Goal: Task Accomplishment & Management: Manage account settings

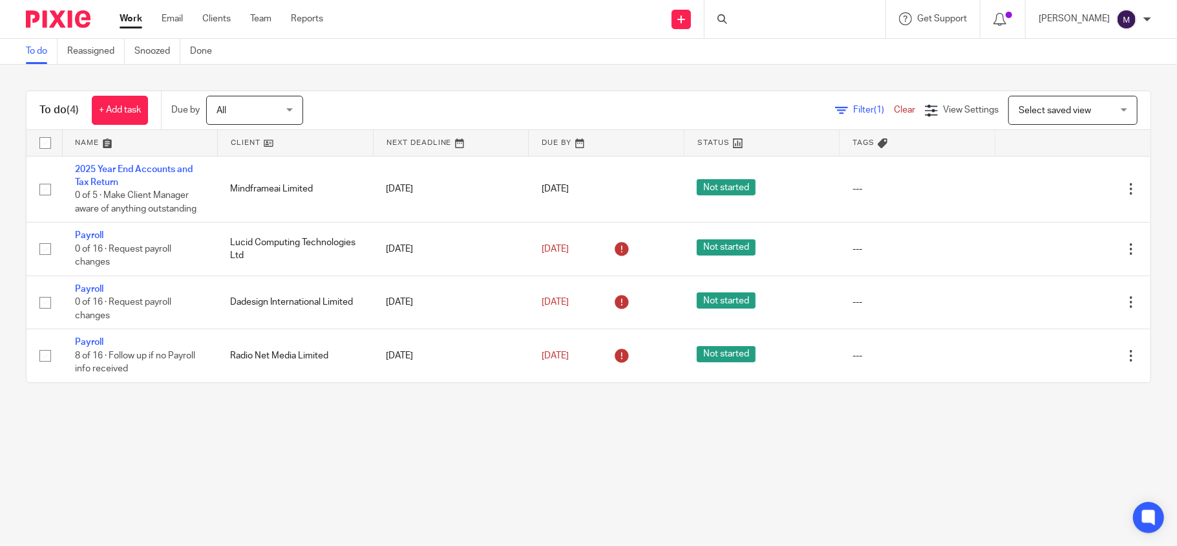
click at [776, 19] on div at bounding box center [795, 19] width 181 height 38
click at [795, 16] on input "Search" at bounding box center [788, 22] width 116 height 12
type input "dad"
click at [836, 47] on link at bounding box center [821, 56] width 186 height 30
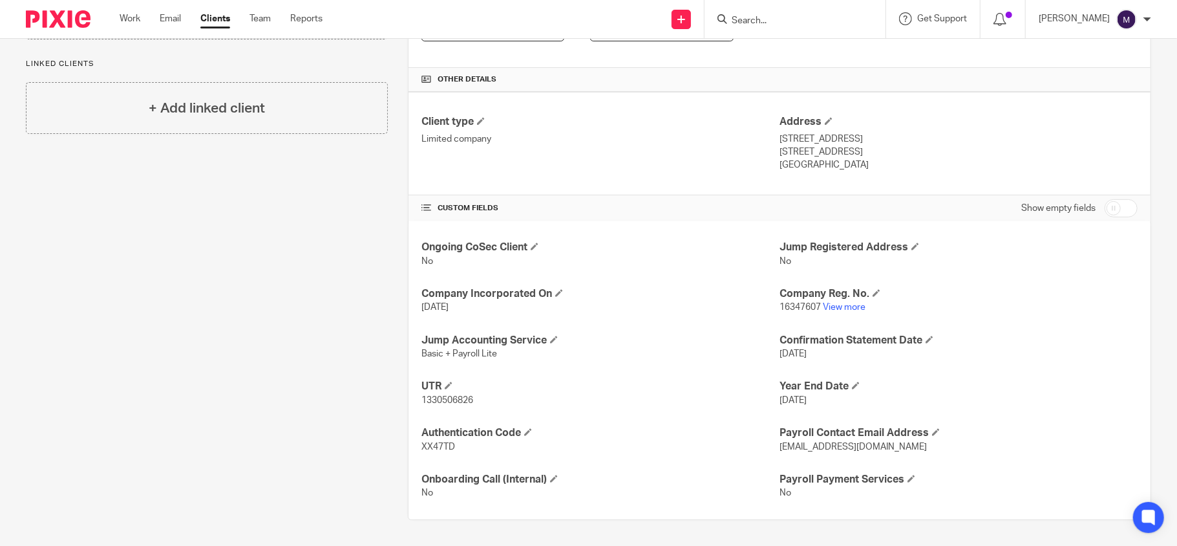
scroll to position [277, 0]
click at [1117, 205] on input "checkbox" at bounding box center [1121, 208] width 33 height 18
checkbox input "true"
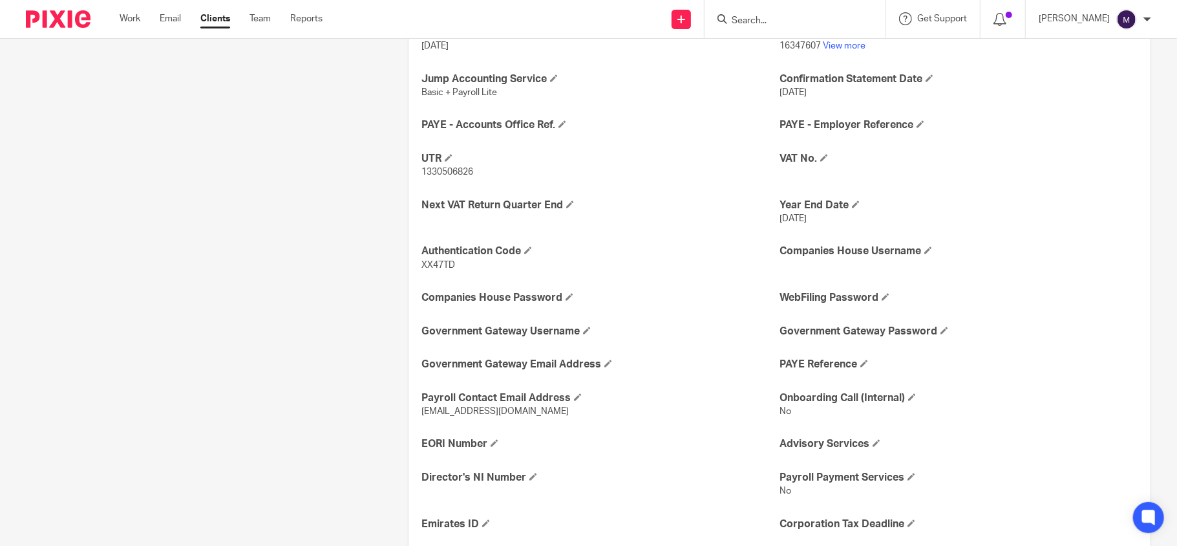
scroll to position [603, 0]
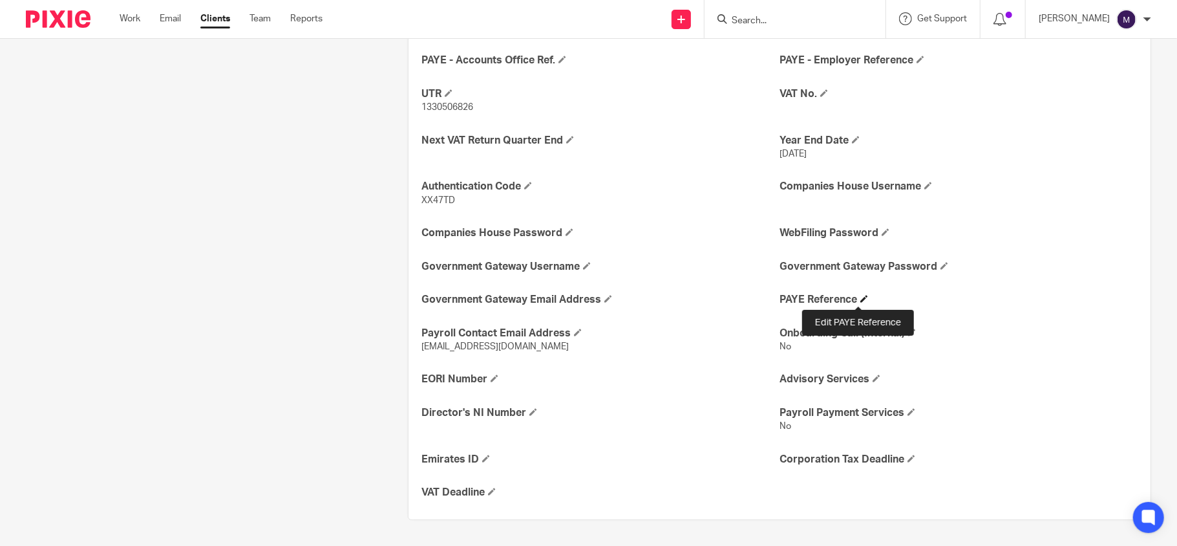
click at [860, 301] on span at bounding box center [864, 299] width 8 height 8
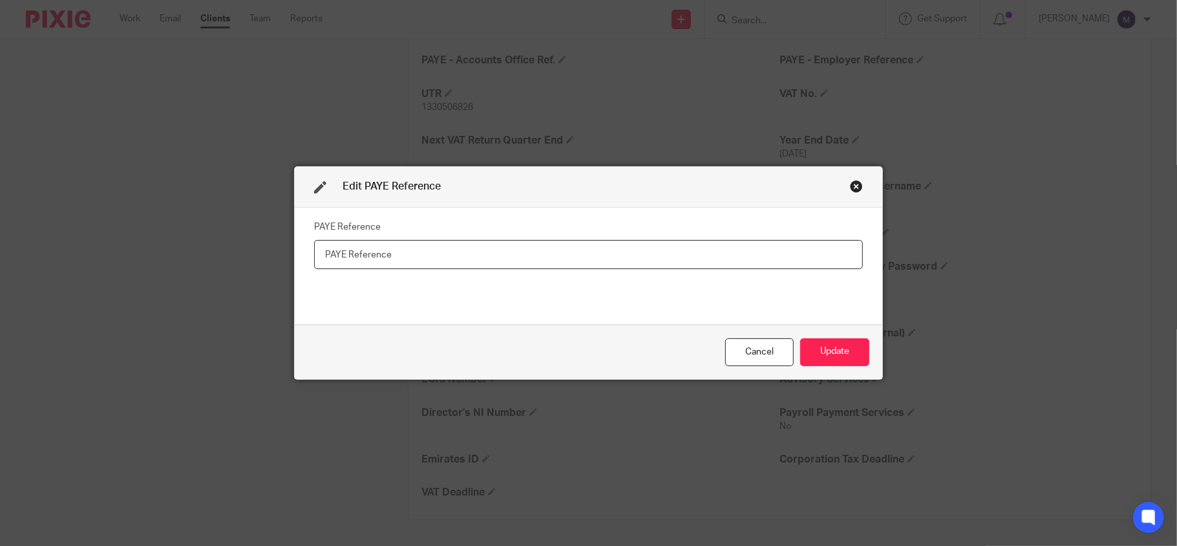
paste input "120"
paste input "AF00255"
type input "120AF00255"
click at [807, 353] on button "Update" at bounding box center [834, 352] width 69 height 28
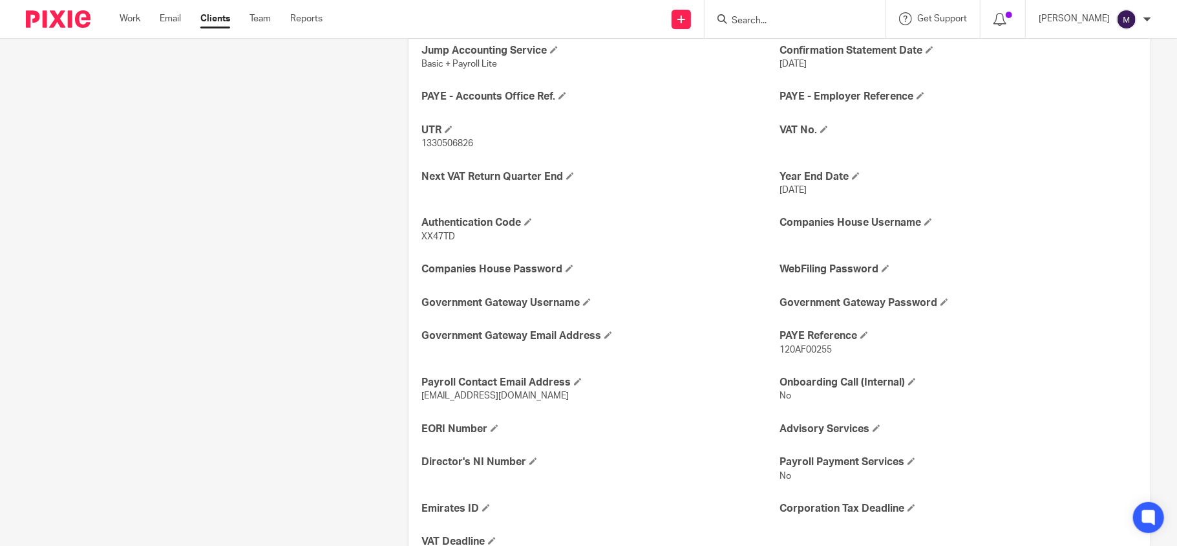
scroll to position [540, 0]
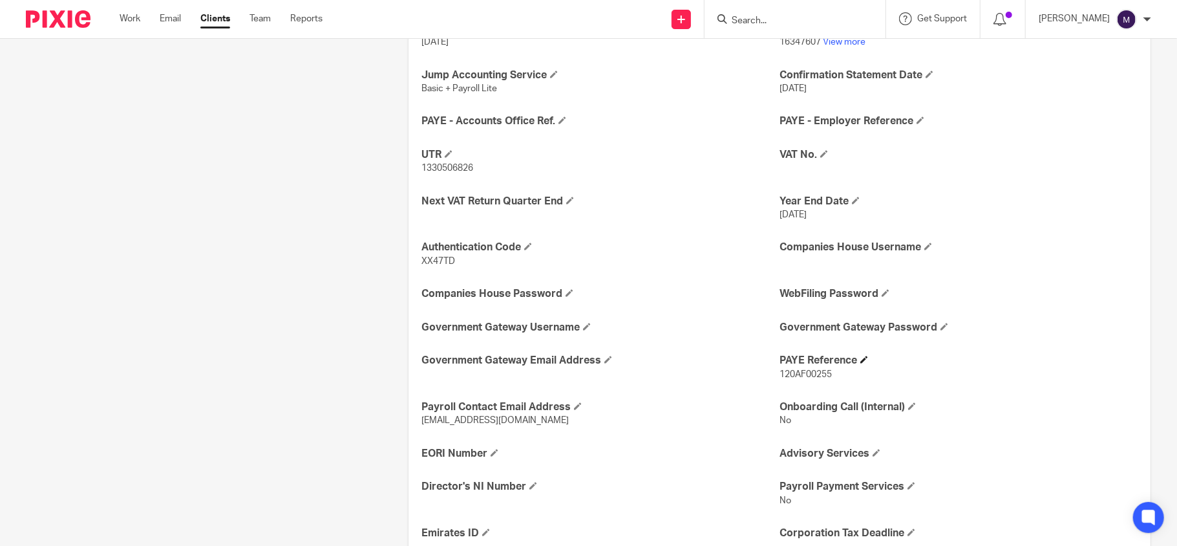
click at [849, 363] on h4 "PAYE Reference" at bounding box center [959, 361] width 358 height 14
click at [860, 363] on span at bounding box center [864, 360] width 8 height 8
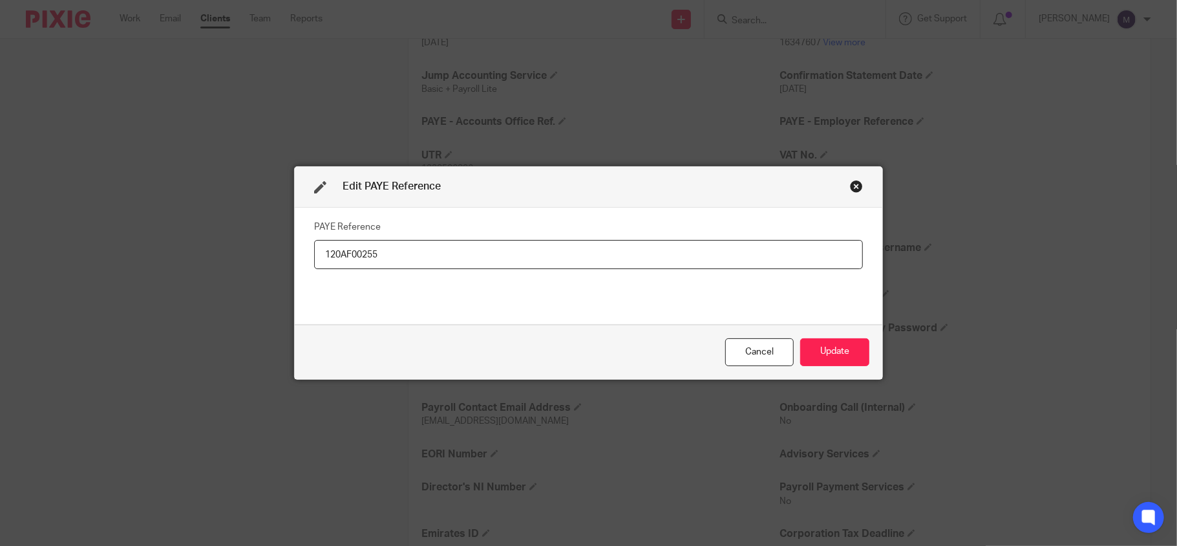
click at [409, 244] on input "120AF00255" at bounding box center [588, 254] width 549 height 29
click at [843, 344] on button "Update" at bounding box center [834, 352] width 69 height 28
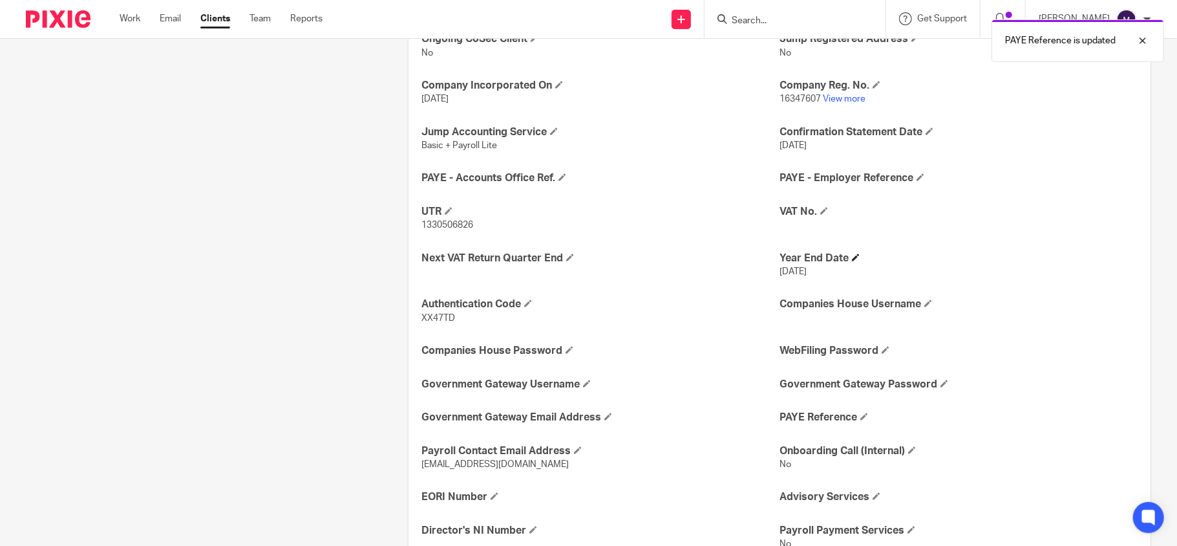
scroll to position [482, 0]
click at [917, 179] on span at bounding box center [921, 179] width 8 height 8
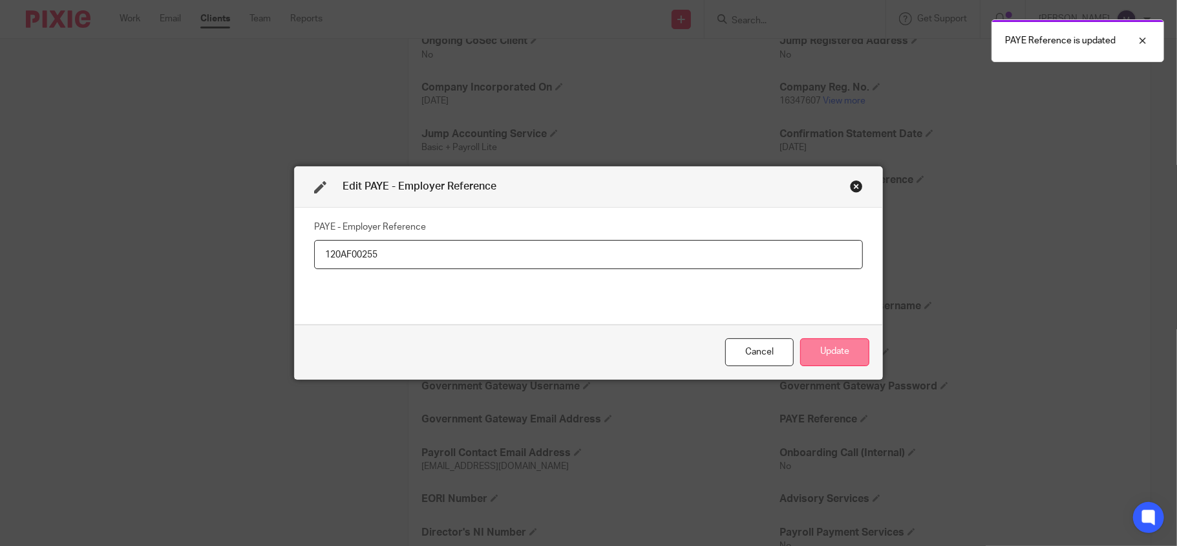
type input "120AF00255"
click at [822, 359] on button "Update" at bounding box center [834, 352] width 69 height 28
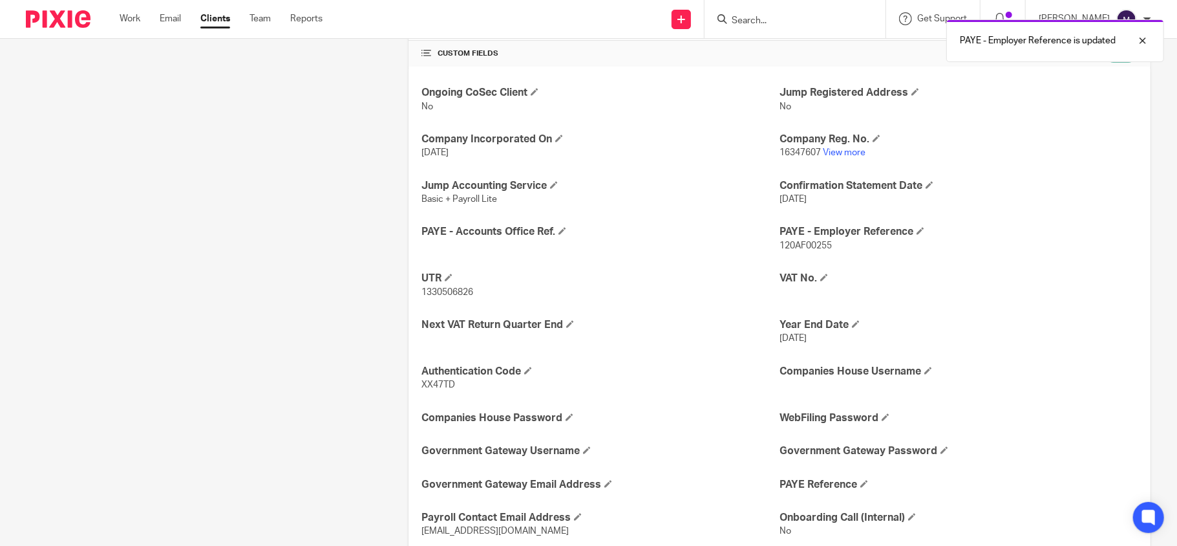
scroll to position [429, 0]
click at [558, 235] on span at bounding box center [562, 232] width 8 height 8
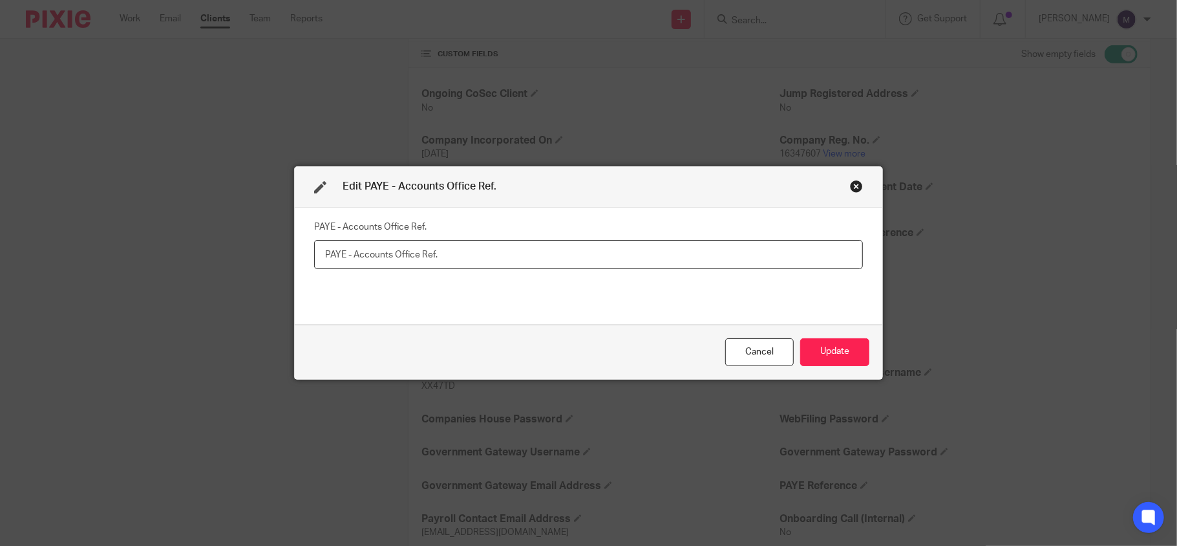
paste input "120PE03576186"
type input "120PE03576186"
click at [833, 354] on button "Update" at bounding box center [834, 352] width 69 height 28
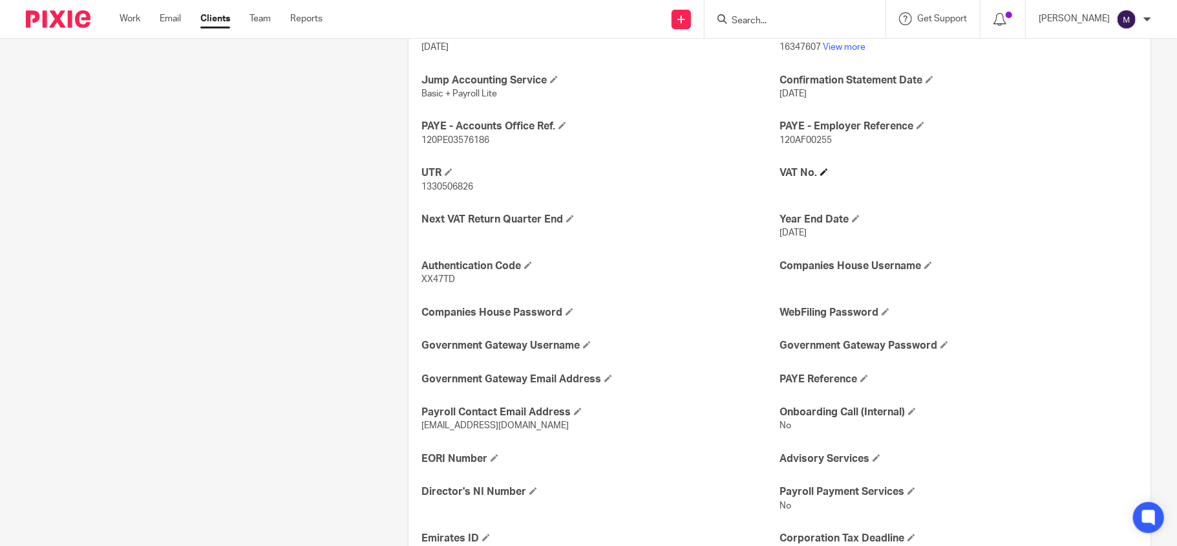
scroll to position [534, 0]
click at [917, 129] on span at bounding box center [921, 127] width 8 height 8
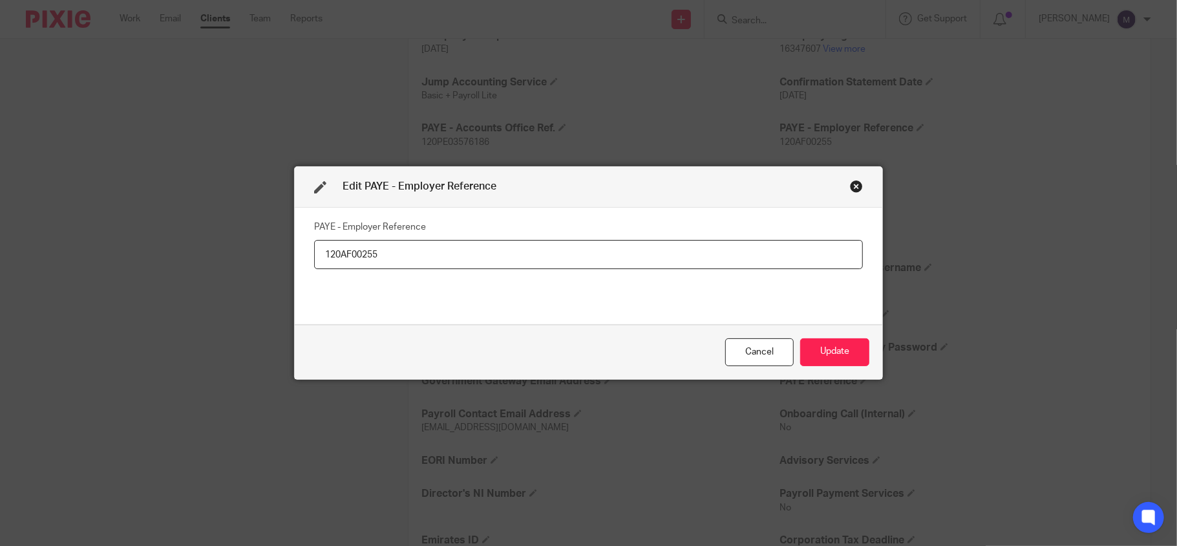
click at [337, 254] on input "120AF00255" at bounding box center [588, 254] width 549 height 29
type input "120/AF00255"
click at [824, 353] on button "Update" at bounding box center [834, 352] width 69 height 28
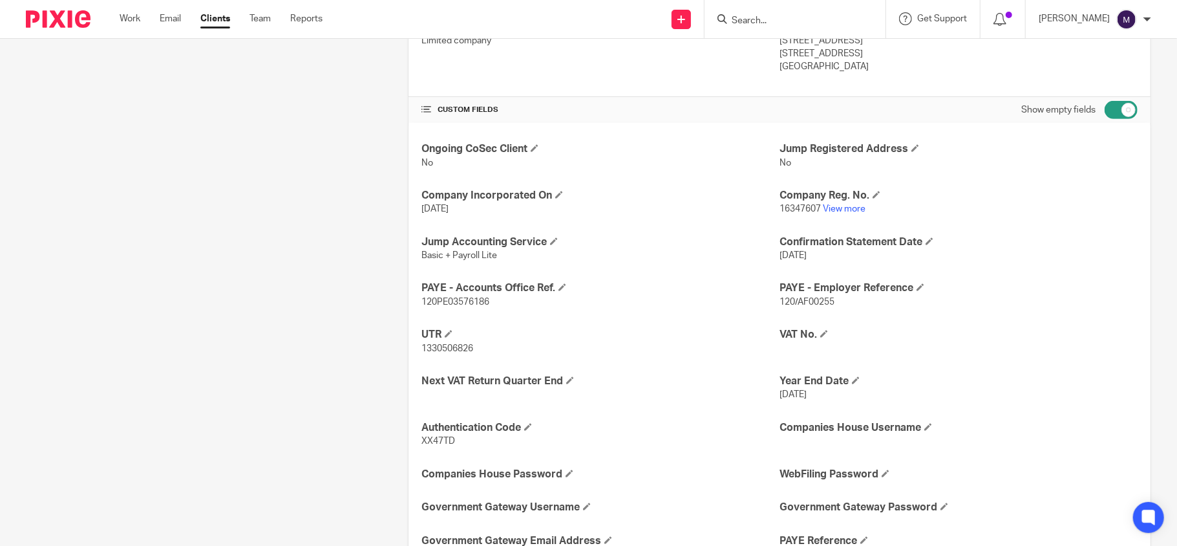
scroll to position [0, 0]
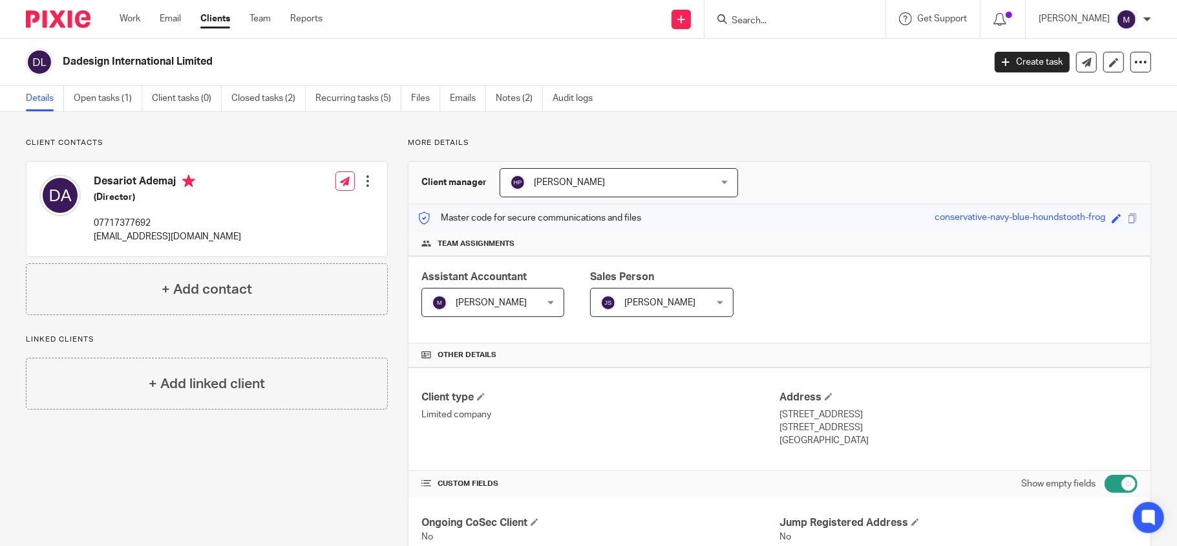
drag, startPoint x: 175, startPoint y: 394, endPoint x: 186, endPoint y: 435, distance: 43.0
click at [1105, 484] on input "checkbox" at bounding box center [1121, 483] width 33 height 18
checkbox input "false"
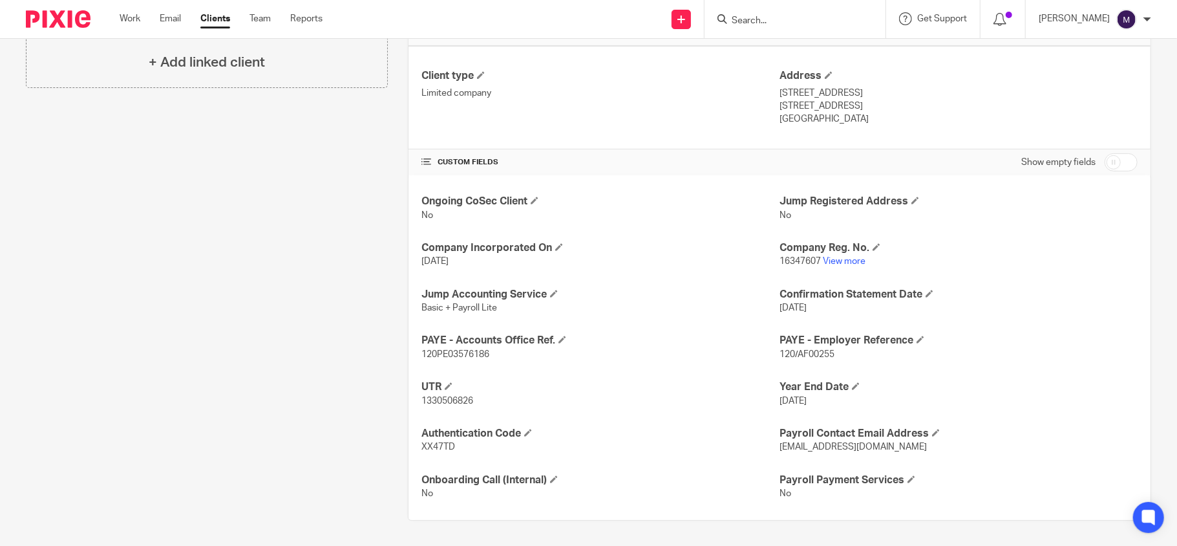
scroll to position [324, 0]
click at [805, 352] on span "120/AF00255" at bounding box center [807, 353] width 55 height 9
copy p "120/AF00255"
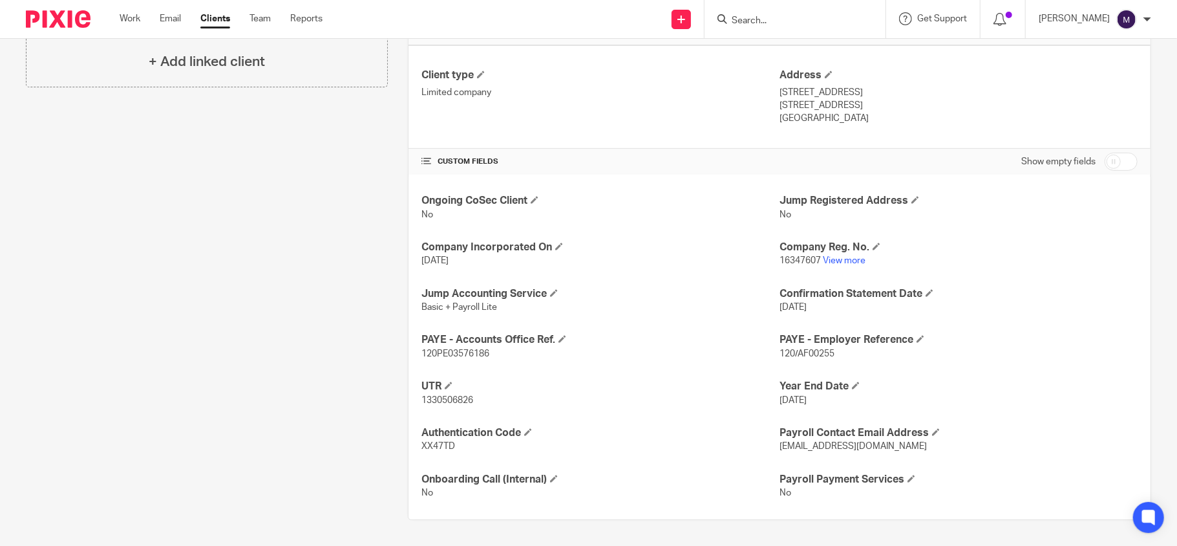
click at [456, 353] on span "120PE03576186" at bounding box center [455, 353] width 68 height 9
copy span "120PE03576186"
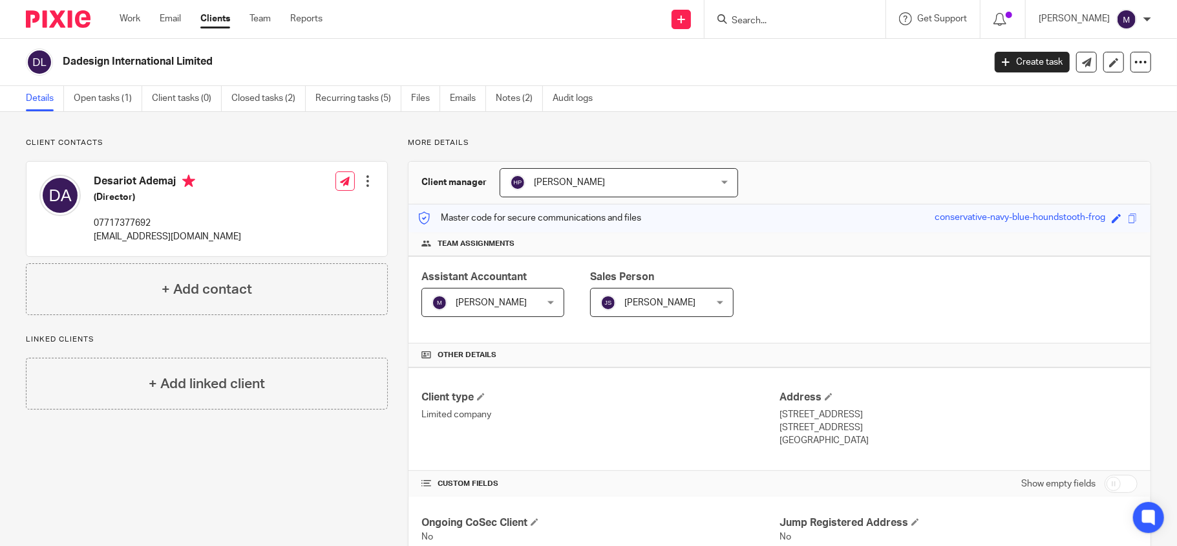
click at [774, 21] on input "Search" at bounding box center [788, 22] width 116 height 12
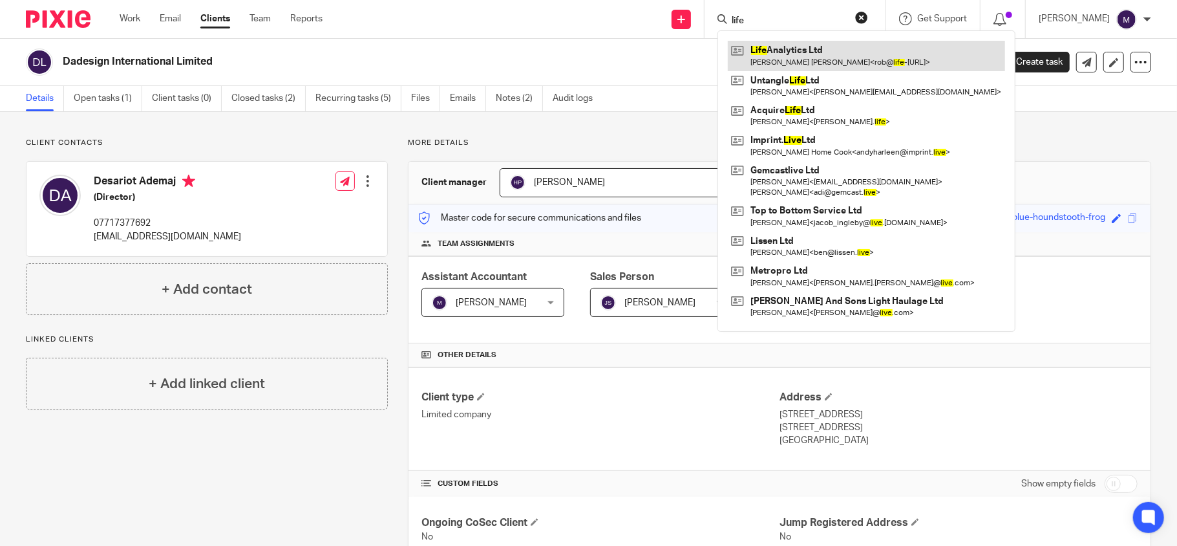
type input "life"
click at [803, 56] on link at bounding box center [866, 56] width 277 height 30
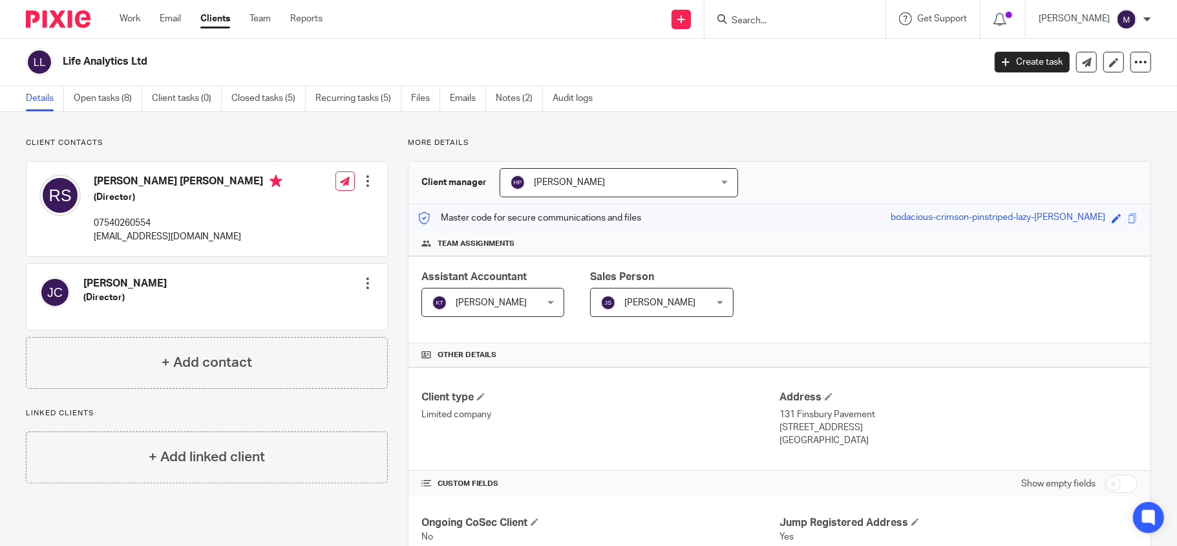
scroll to position [234, 0]
